Goal: Information Seeking & Learning: Learn about a topic

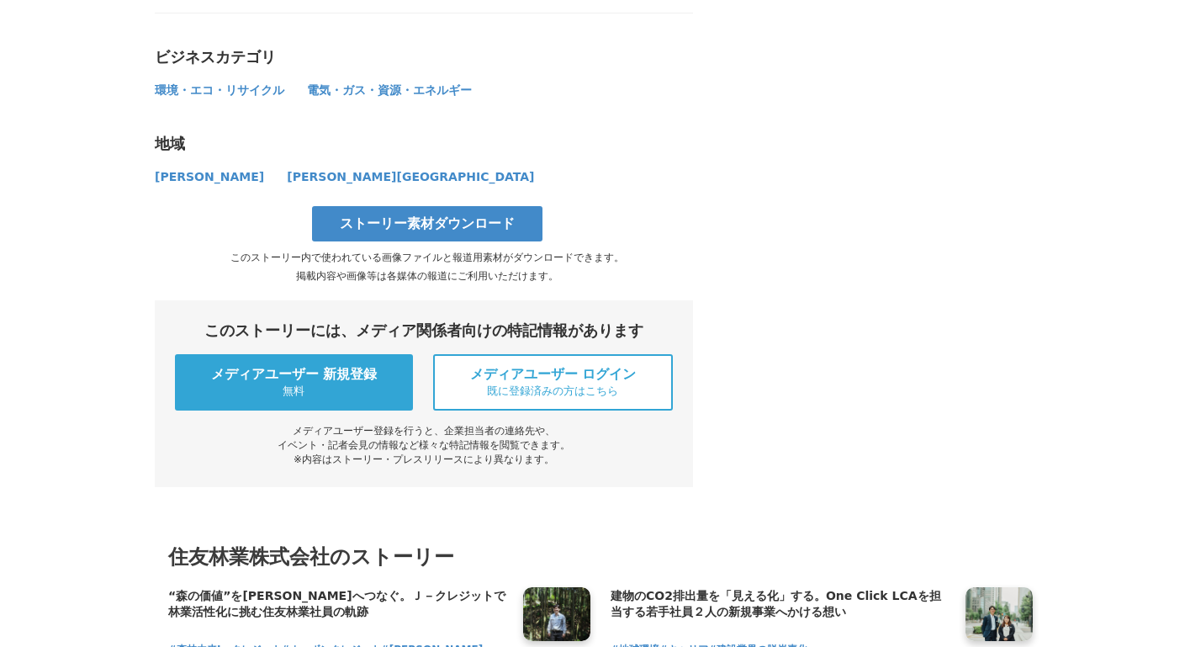
scroll to position [6894, 0]
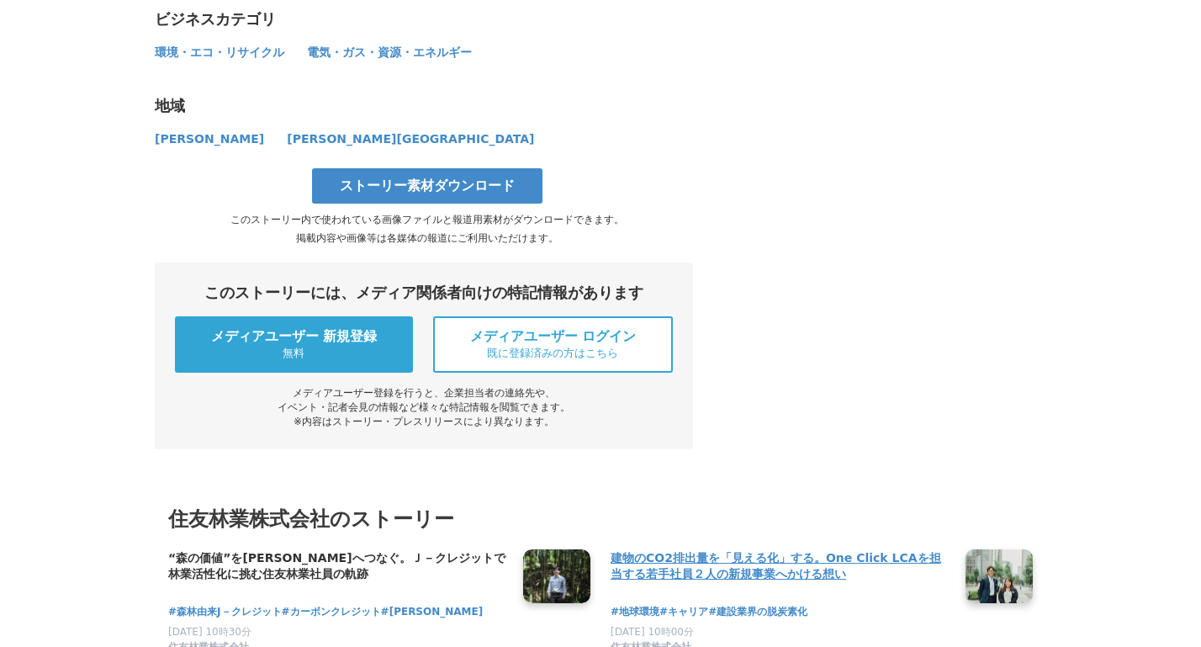
click at [683, 549] on h4 "建物のCO2排出量を「見える化」する。One Click LCAを担当する若手社員２人の新規事業へかける想い" at bounding box center [780, 566] width 341 height 34
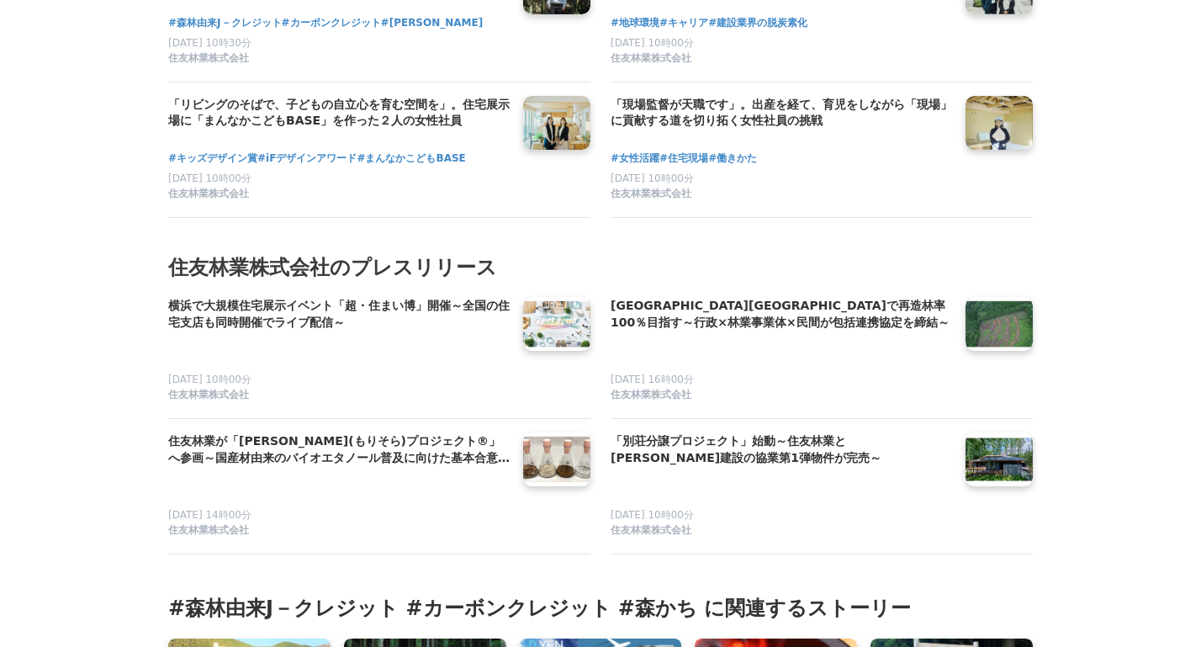
scroll to position [7567, 0]
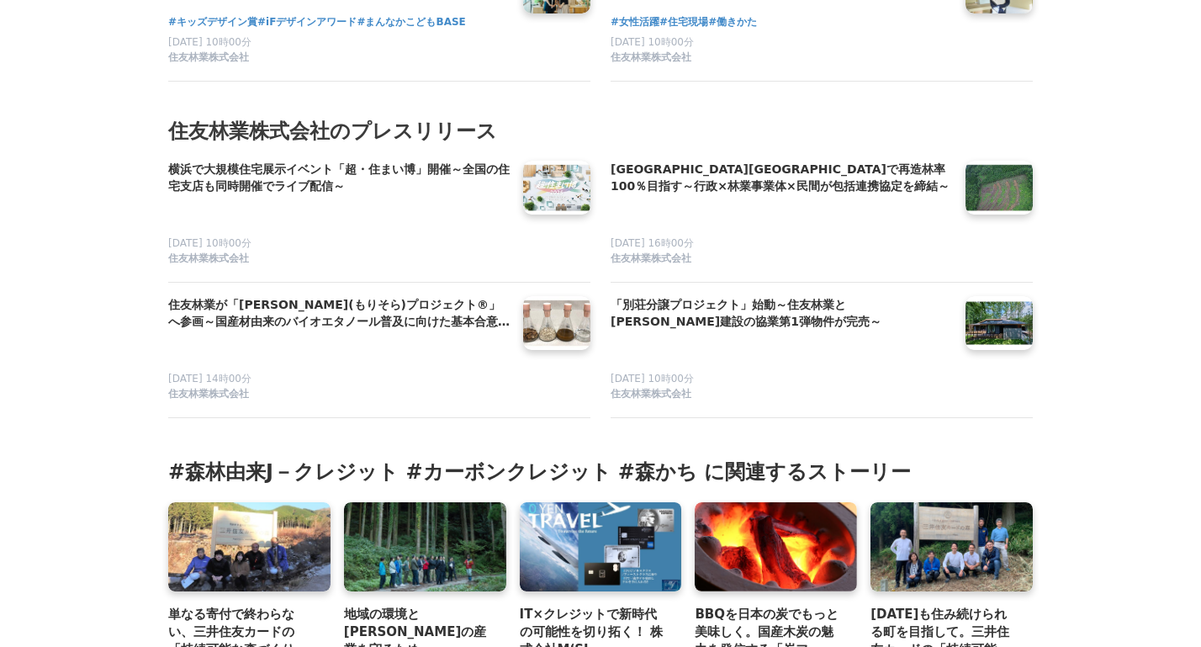
scroll to position [7735, 0]
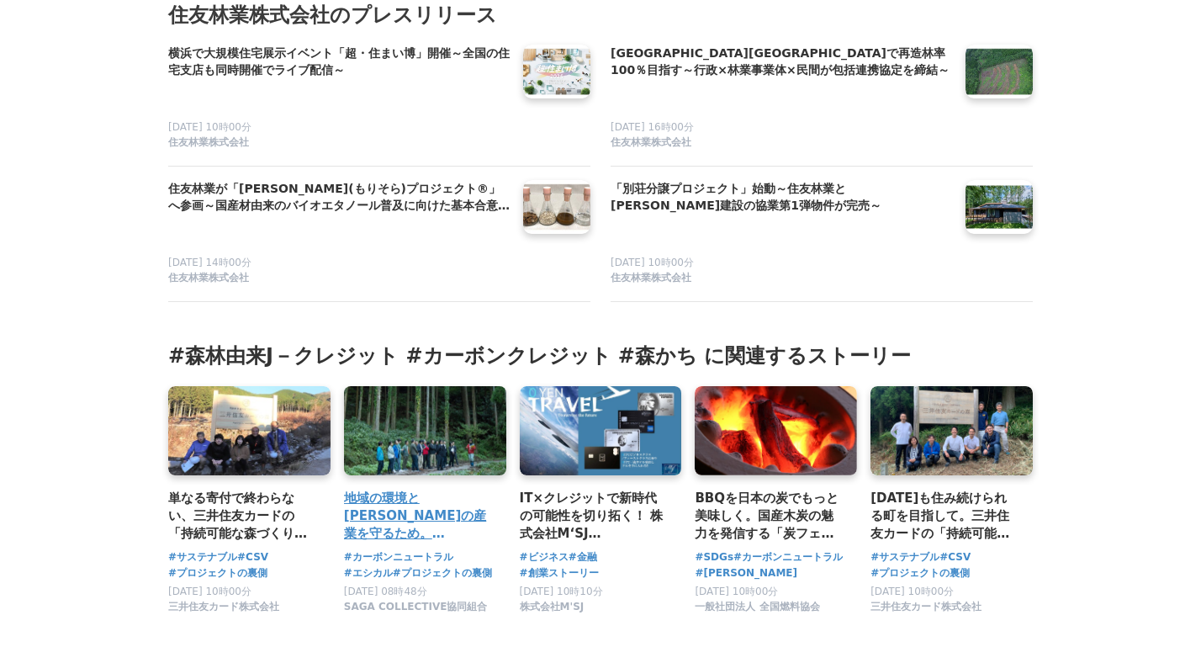
click at [416, 488] on h3 "地域の環境と[PERSON_NAME]の産業を守るため。[PERSON_NAME]「エシカル」ブランドの誕生と異業種11社が挑むカーボンニュートラルの裏側" at bounding box center [418, 515] width 149 height 55
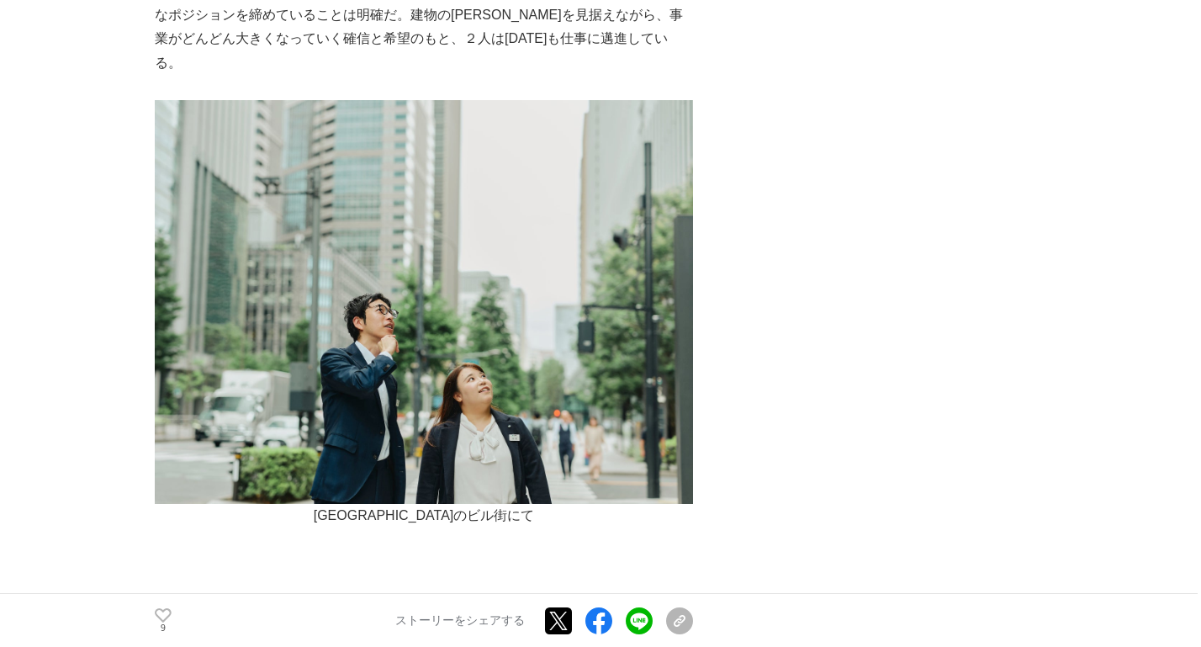
scroll to position [7903, 0]
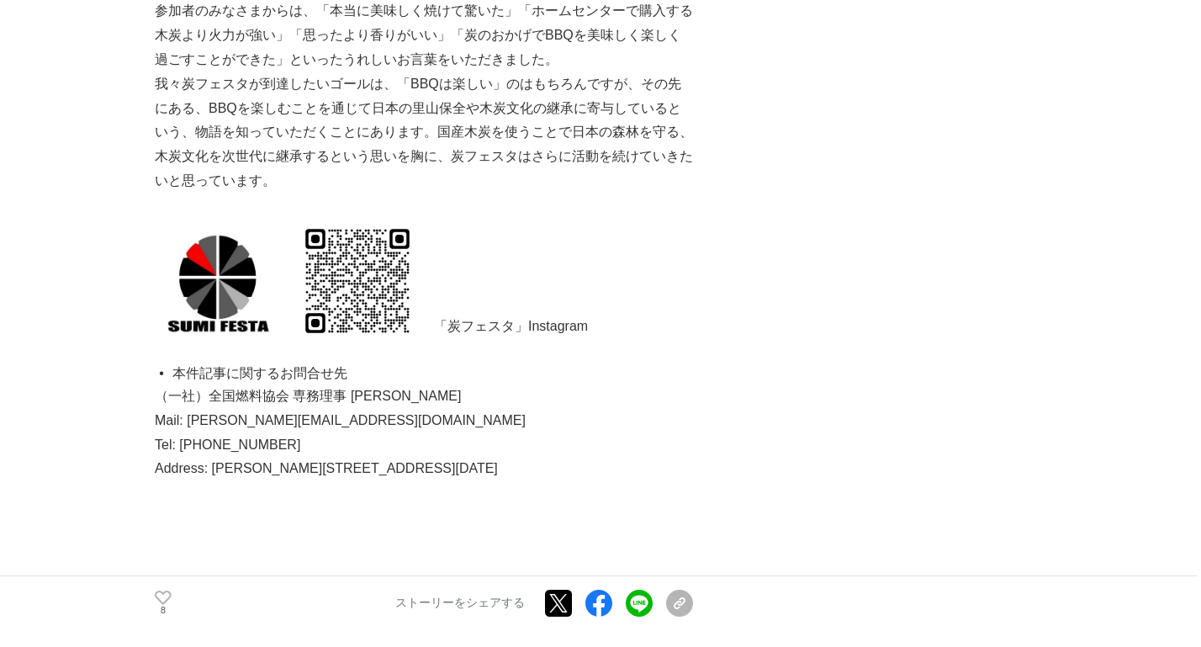
scroll to position [5044, 0]
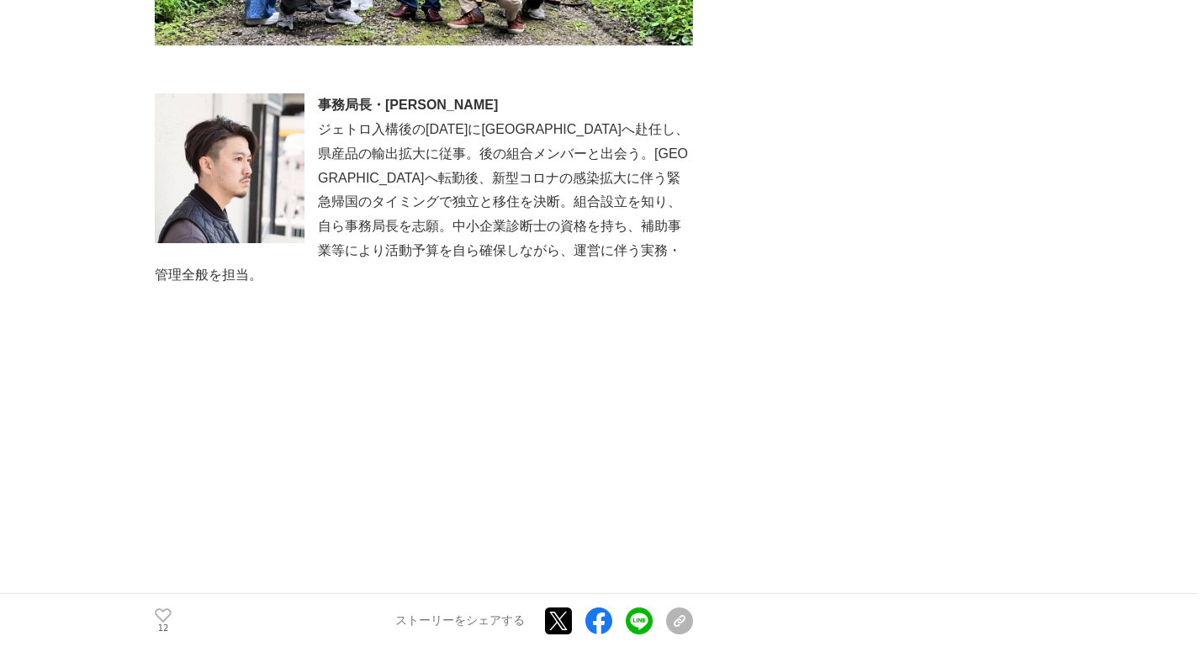
scroll to position [8407, 0]
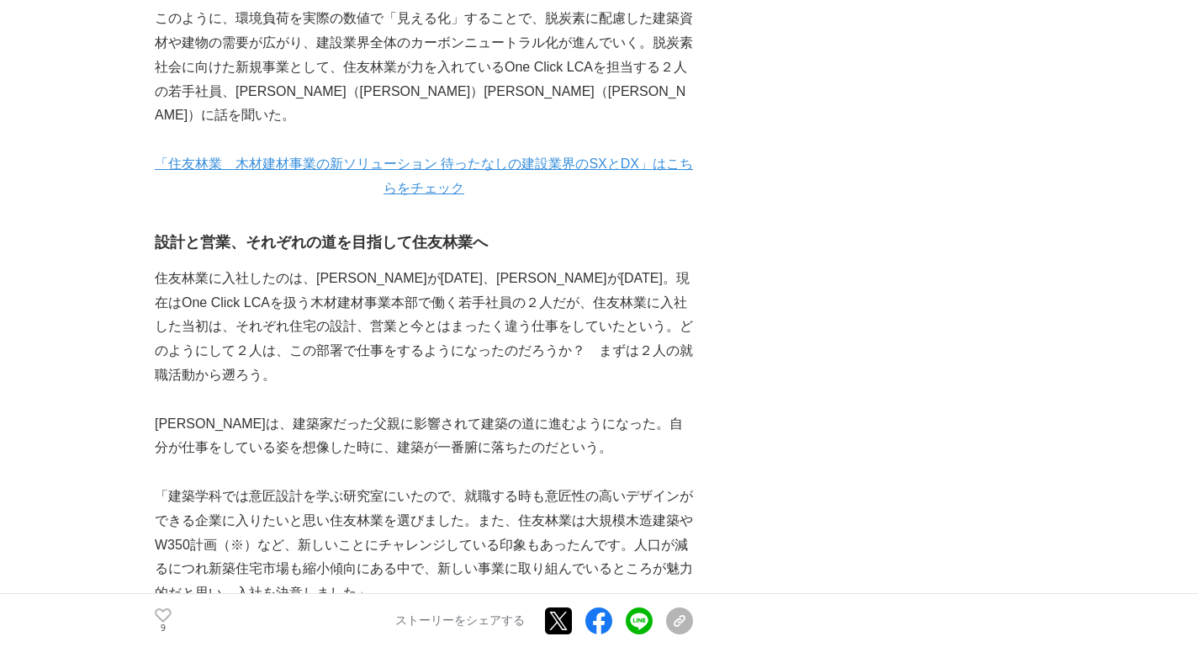
scroll to position [1345, 0]
